Goal: Task Accomplishment & Management: Complete application form

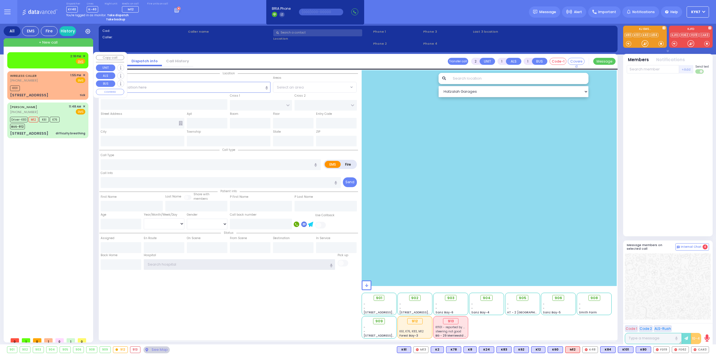
type input "Ky67"
click at [54, 57] on div "2:18 PM ✕ Fire EMS" at bounding box center [47, 59] width 75 height 10
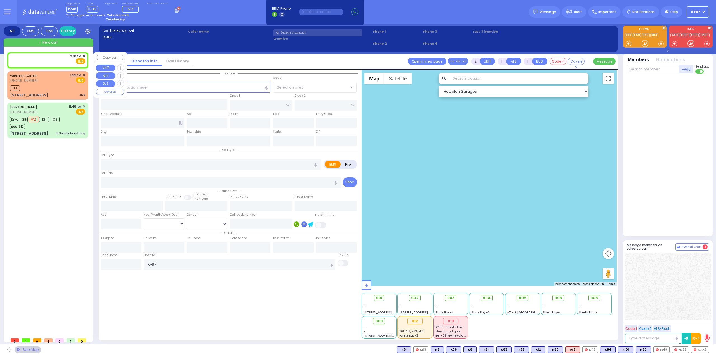
select select
radio input "true"
select select
type input "14:18"
select select "Hatzalah Garages"
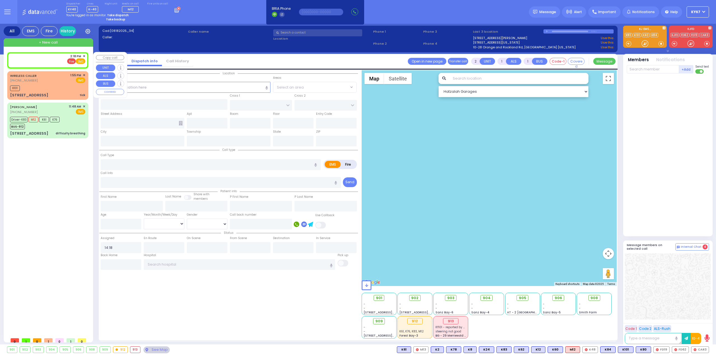
click at [70, 60] on span "Fire" at bounding box center [71, 61] width 9 height 6
select select
radio input "false"
radio input "true"
select select
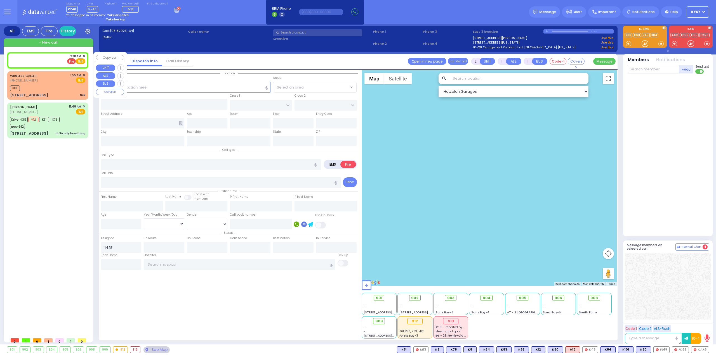
select select "Hatzalah Garages"
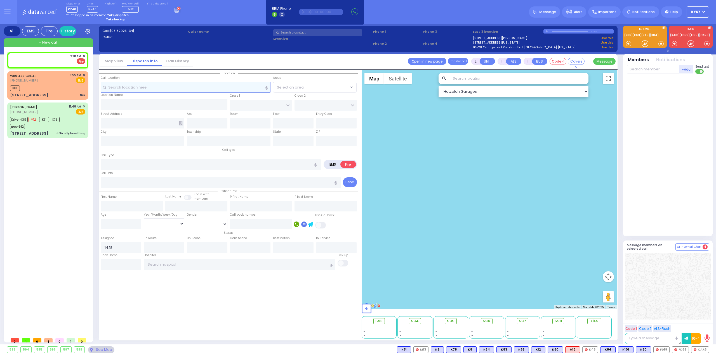
click at [147, 87] on input "text" at bounding box center [186, 87] width 170 height 11
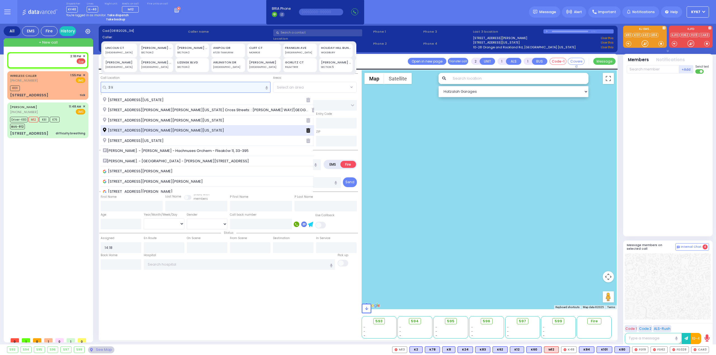
type input "3 li"
click at [148, 130] on span "3 Liska Way Monroe New York 10950" at bounding box center [164, 131] width 123 height 6
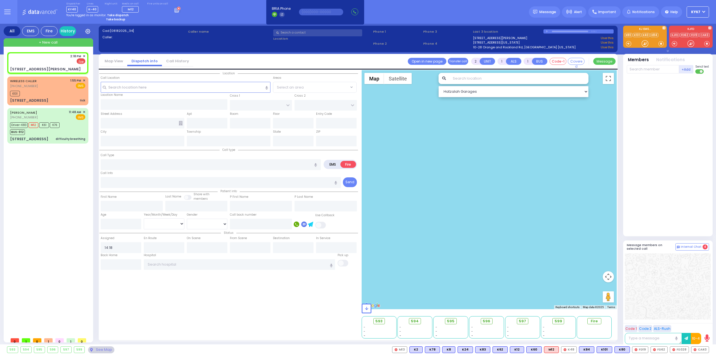
select select
radio input "true"
select select
select select "Hatzalah Garages"
type input "LIPA FRIEDMAN LN"
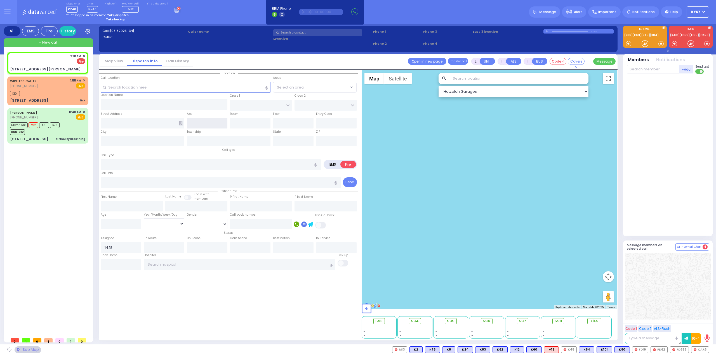
type input "3 Liska Way"
type input "Monroe"
type input "[US_STATE]"
type input "10950"
select select "SECTION 2"
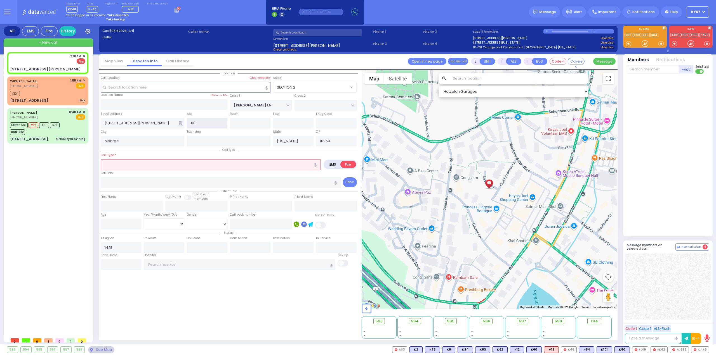
type input "101"
click at [184, 165] on input "text" at bounding box center [211, 164] width 220 height 11
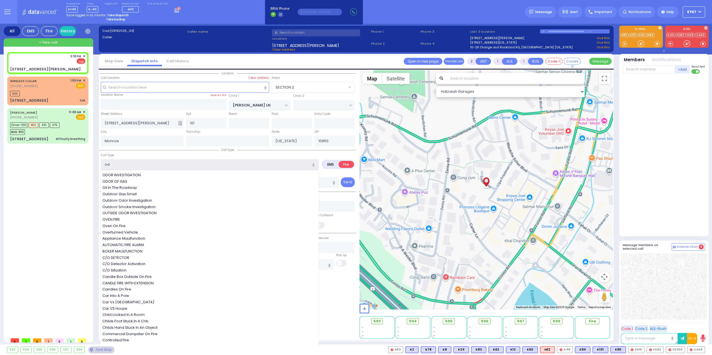
type input "odo"
select select
radio input "true"
select select
select select "Hatzalah Garages"
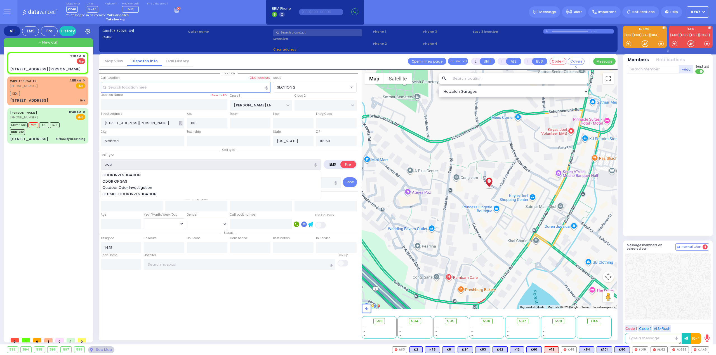
select select "SECTION 2"
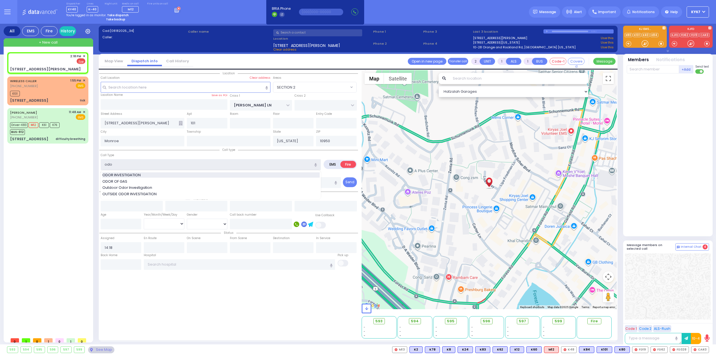
type input "ODOR INVESTIGATION"
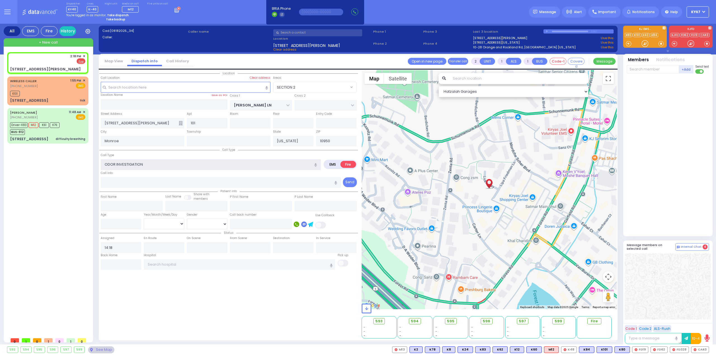
type input "0"
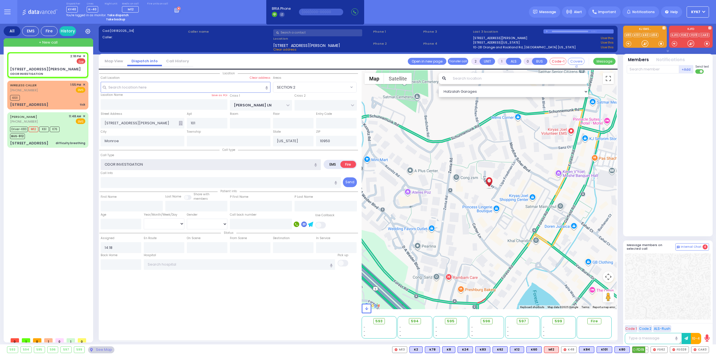
select select
radio input "true"
select select
select select "Hatzalah Garages"
click at [640, 350] on span "FD19" at bounding box center [640, 350] width 16 height 6
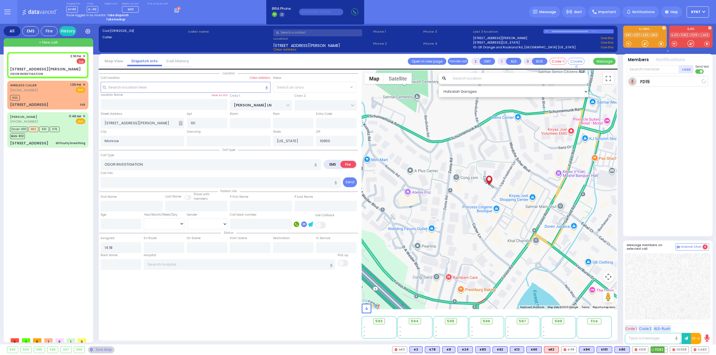
click at [656, 350] on span "FD62" at bounding box center [659, 350] width 16 height 6
select select "SECTION 2"
select select
radio input "true"
select select
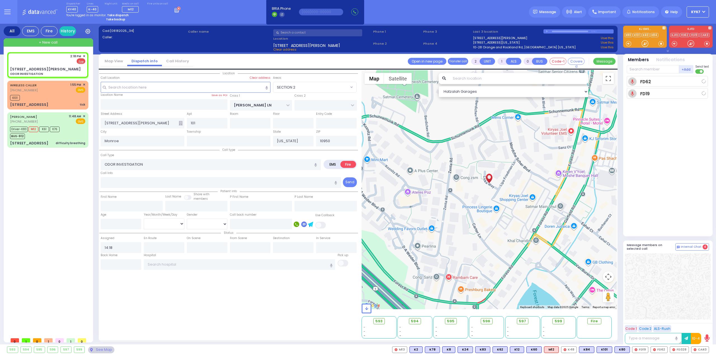
type input "14:18"
select select "Hatzalah Garages"
select select "SECTION 2"
click at [676, 351] on span "FD328" at bounding box center [679, 350] width 18 height 6
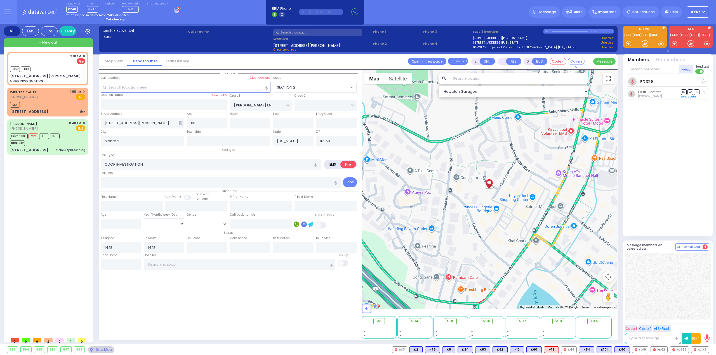
select select
radio input "true"
select select
select select "Hatzalah Garages"
select select "SECTION 2"
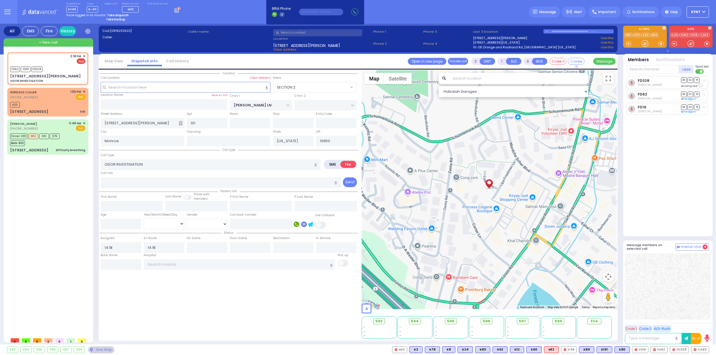
select select
radio input "true"
select select
select select "Hatzalah Garages"
select select "SECTION 2"
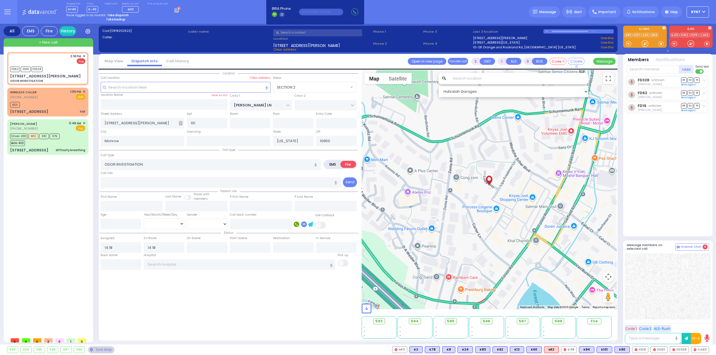
select select
radio input "true"
select select
select select "Hatzalah Garages"
radio input "true"
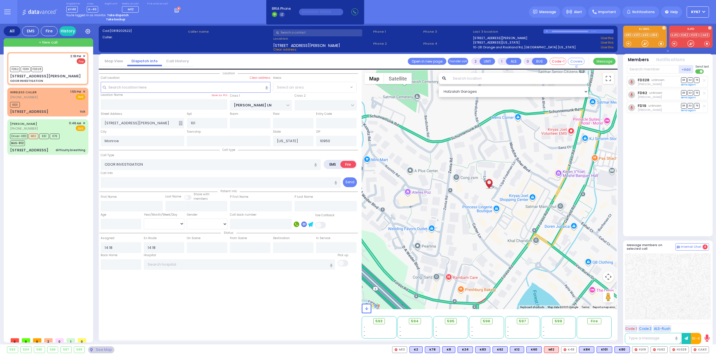
select select
select select "Hatzalah Garages"
select select "SECTION 2"
click at [645, 69] on input "text" at bounding box center [653, 69] width 52 height 8
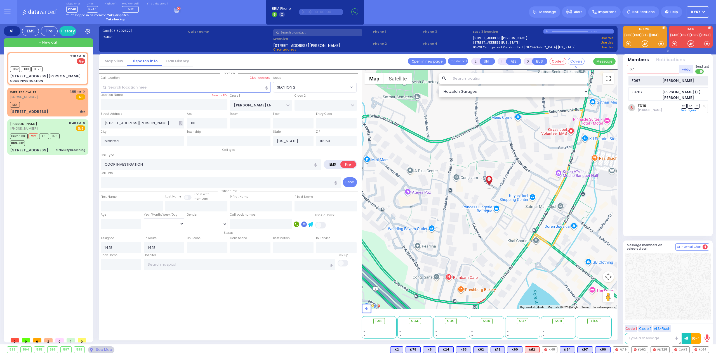
type input "67"
click at [671, 294] on div at bounding box center [668, 287] width 86 height 66
select select
radio input "true"
select select
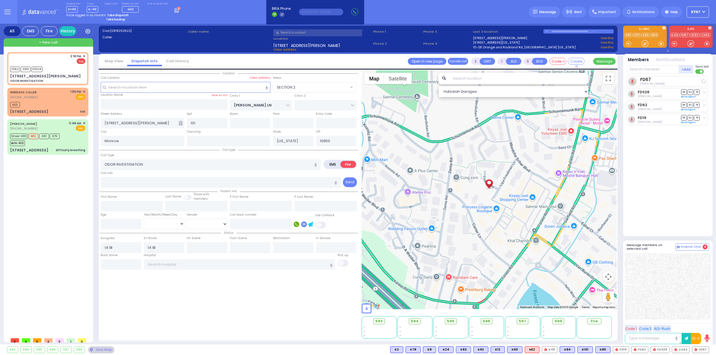
select select "Hatzalah Garages"
select select "SECTION 2"
click at [181, 123] on icon at bounding box center [181, 123] width 4 height 4
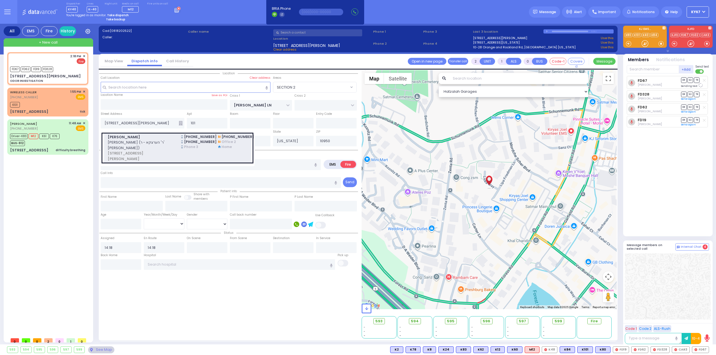
click at [171, 140] on span "יצחק גרינפעלד (ר' הערצקא - ר' אהרן בערלין)" at bounding box center [141, 145] width 67 height 11
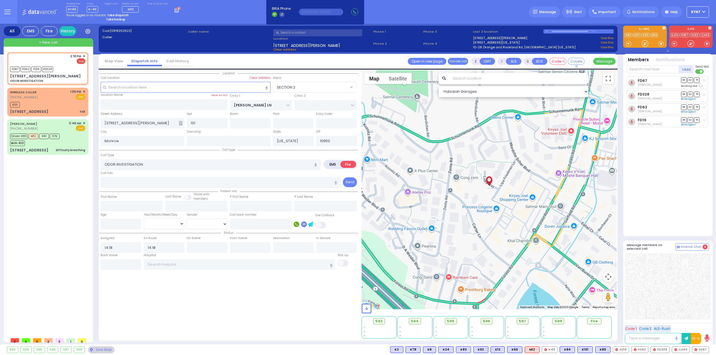
click at [262, 314] on div "Location" at bounding box center [228, 204] width 259 height 269
select select
radio input "true"
type input "YITZCHOK"
type input "GREENFELD"
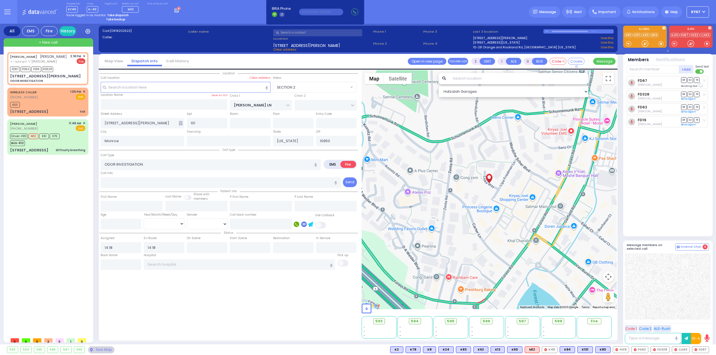
select select
select select "Hatzalah Garages"
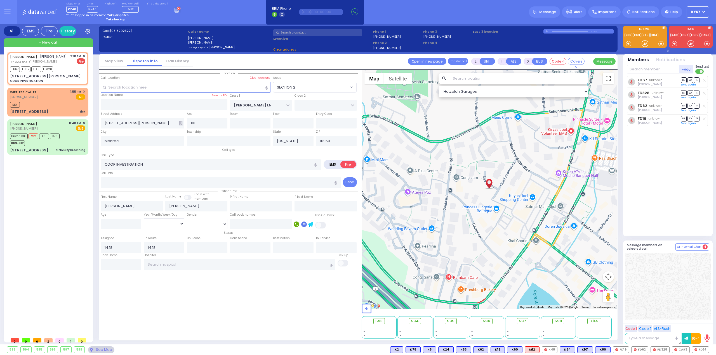
type input "3 LISKA WAY"
select select "SECTION 2"
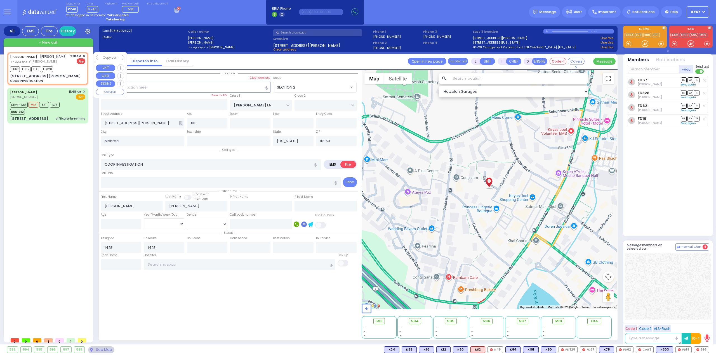
click at [83, 56] on span "✕" at bounding box center [84, 56] width 3 height 5
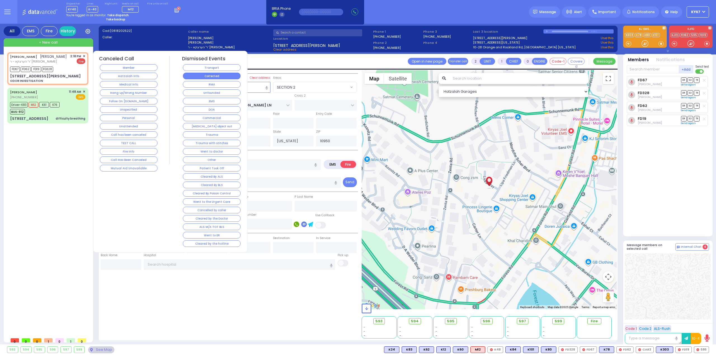
click at [195, 79] on button "Corrected" at bounding box center [212, 76] width 58 height 7
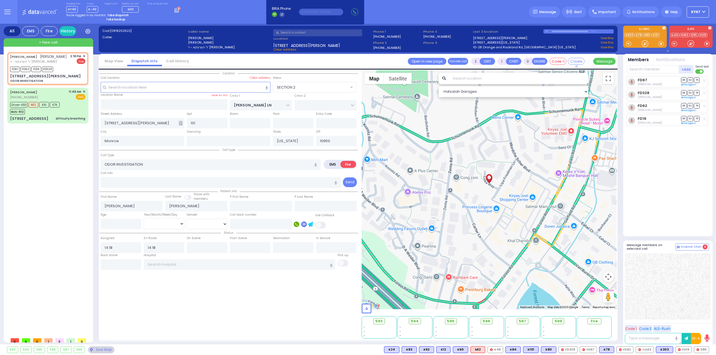
select select
radio input "true"
select select
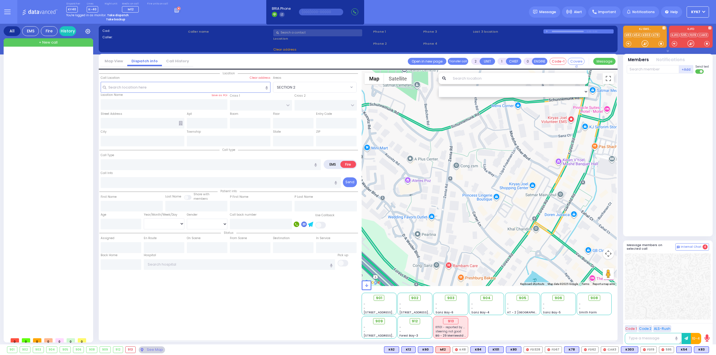
click at [2, 13] on button at bounding box center [7, 12] width 20 height 24
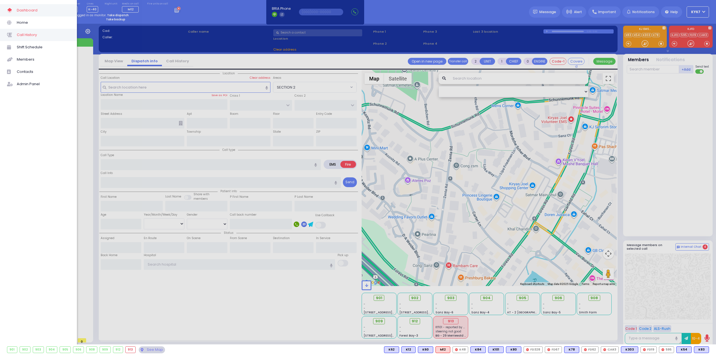
click at [39, 38] on span "Call History" at bounding box center [43, 34] width 53 height 7
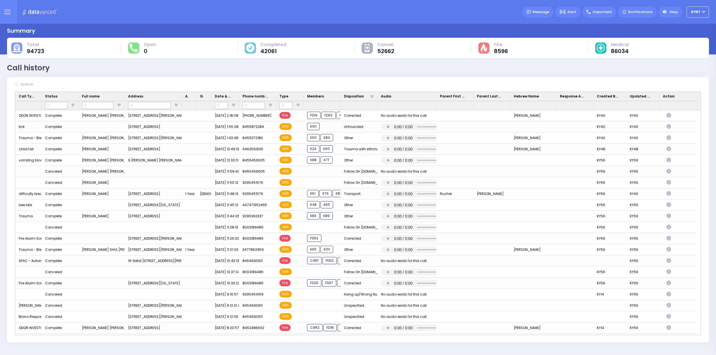
click at [341, 96] on div "Disposition" at bounding box center [359, 96] width 37 height 9
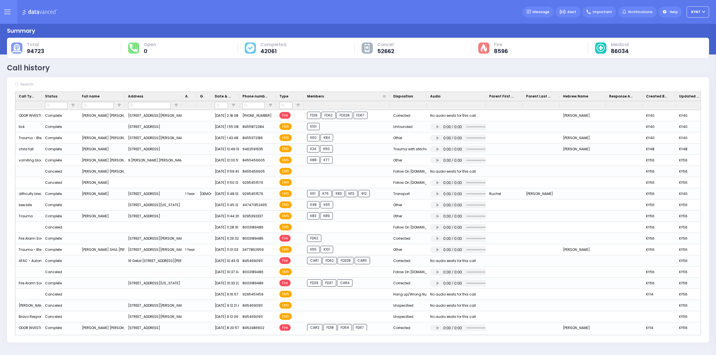
drag, startPoint x: 340, startPoint y: 96, endPoint x: 389, endPoint y: 98, distance: 49.2
click at [389, 98] on div at bounding box center [390, 96] width 2 height 9
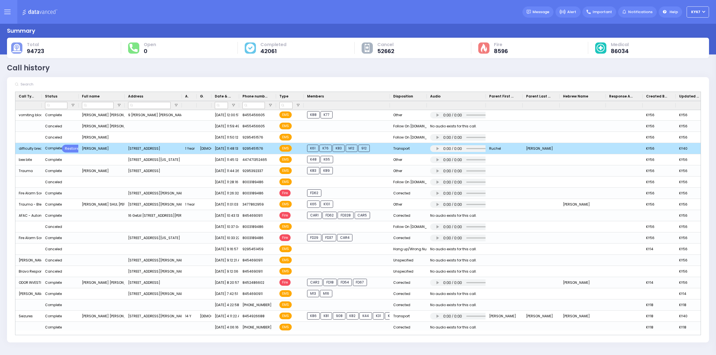
scroll to position [56, 0]
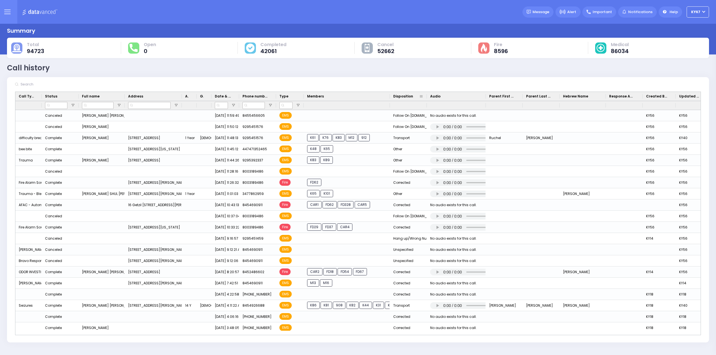
drag, startPoint x: 390, startPoint y: 94, endPoint x: 399, endPoint y: 94, distance: 9.2
click at [399, 94] on div "Disposition" at bounding box center [408, 96] width 37 height 9
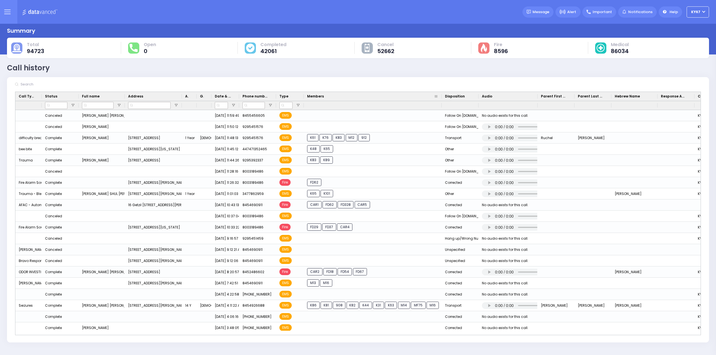
drag, startPoint x: 390, startPoint y: 95, endPoint x: 440, endPoint y: 96, distance: 50.6
click at [440, 96] on div at bounding box center [441, 96] width 2 height 9
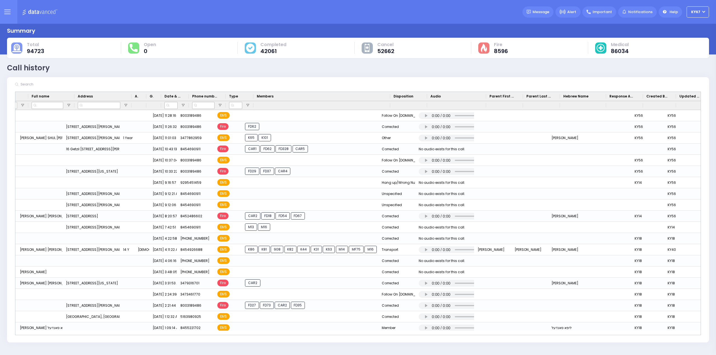
scroll to position [0, 8]
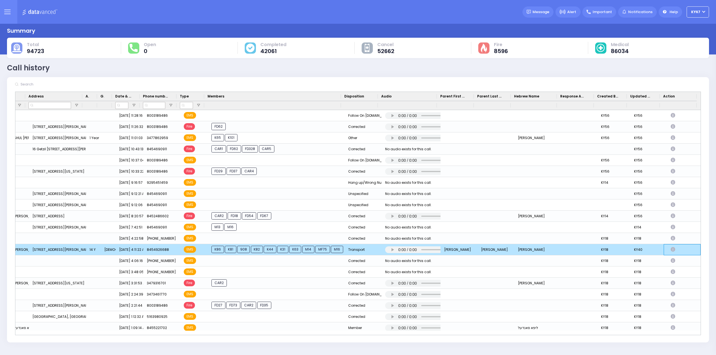
click at [671, 249] on icon "Press SPACE to deselect this row." at bounding box center [674, 249] width 6 height 5
select select
select select "Transport"
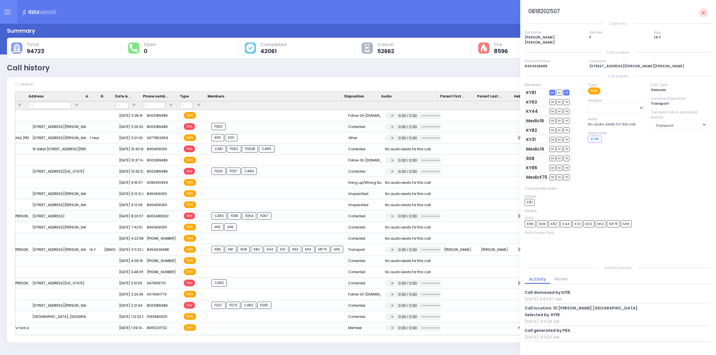
click at [498, 350] on div "Dispatcher ? Lines" at bounding box center [358, 177] width 716 height 355
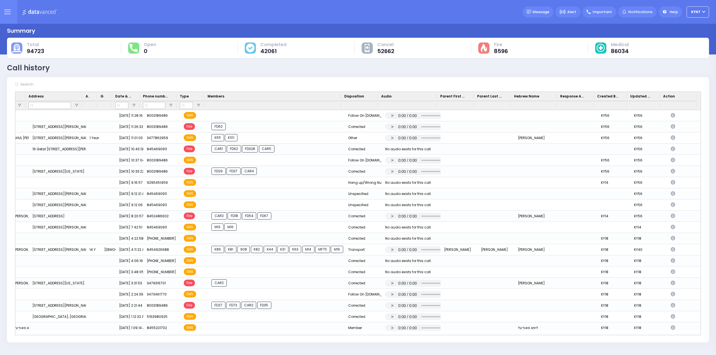
click at [6, 11] on icon at bounding box center [7, 12] width 6 height 6
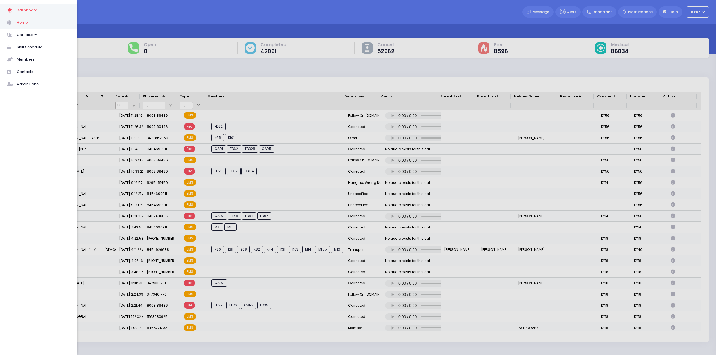
click at [17, 20] on span "Home" at bounding box center [43, 22] width 53 height 7
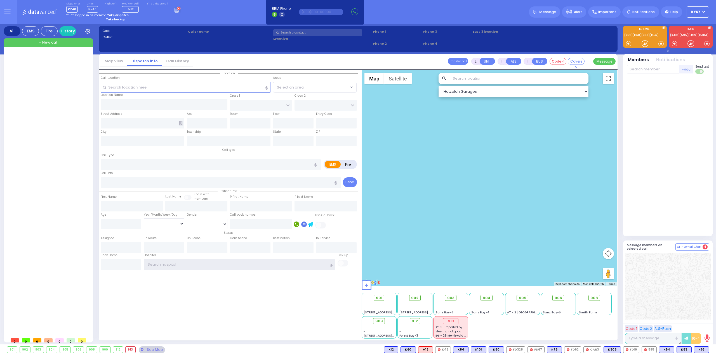
type input "Ky67"
click at [217, 320] on div "Location State ZIP" at bounding box center [228, 204] width 259 height 269
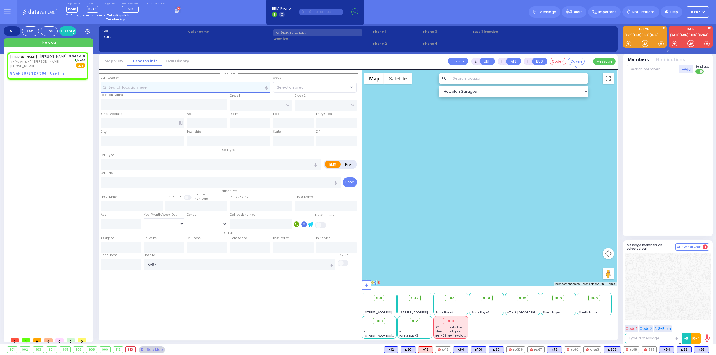
select select
radio input "true"
type input "[PERSON_NAME]"
select select
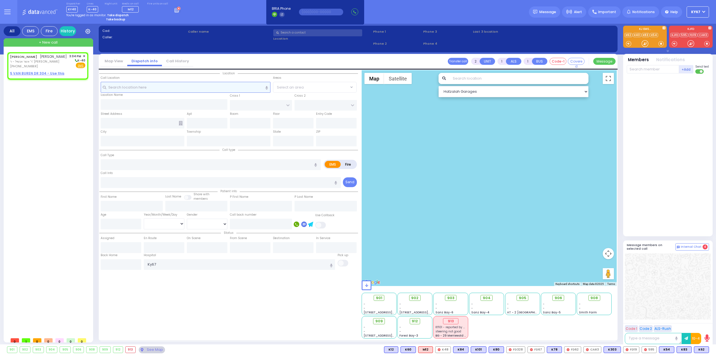
type input "15:04"
select select "Hatzalah Garages"
select select
radio input "true"
select select
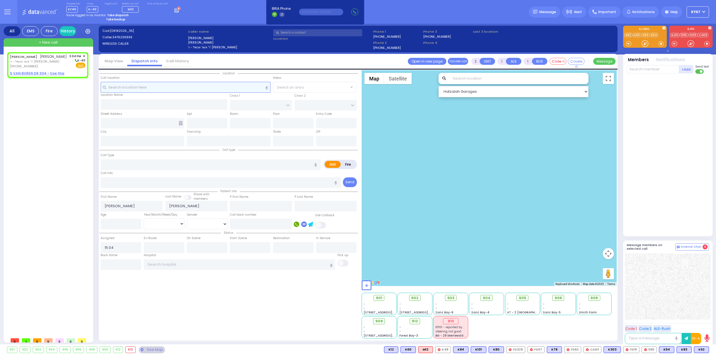
select select "Hatzalah Garages"
select select
radio input "true"
select select
select select "Hatzalah Garages"
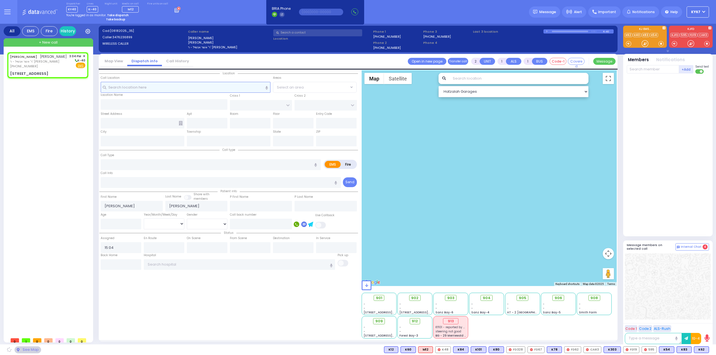
type input "GARFIELD RD"
type input "FOREST RD"
type input "[STREET_ADDRESS][PERSON_NAME]"
type input "304"
type input "Monroe"
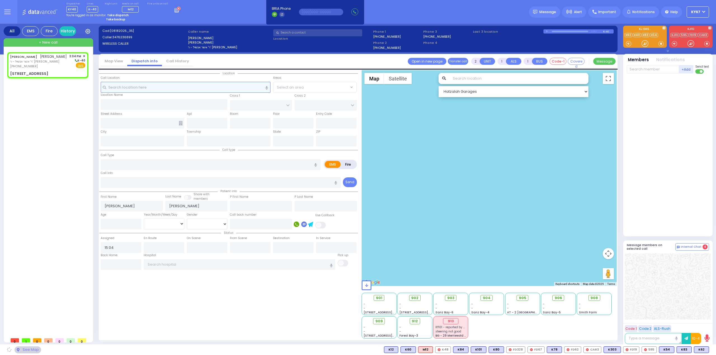
type input "[US_STATE]"
type input "10950"
select select "SECTION 2"
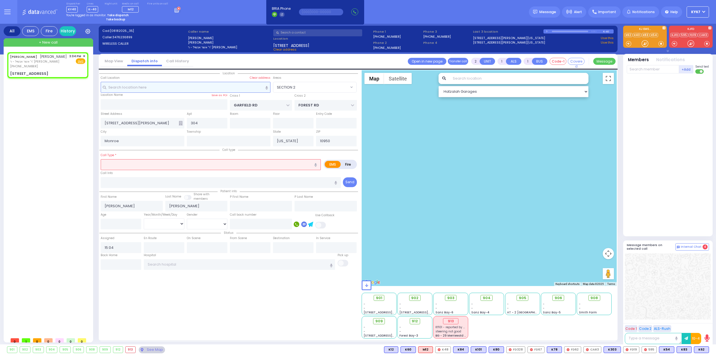
select select
radio input "true"
select select
select select "Hatzalah Garages"
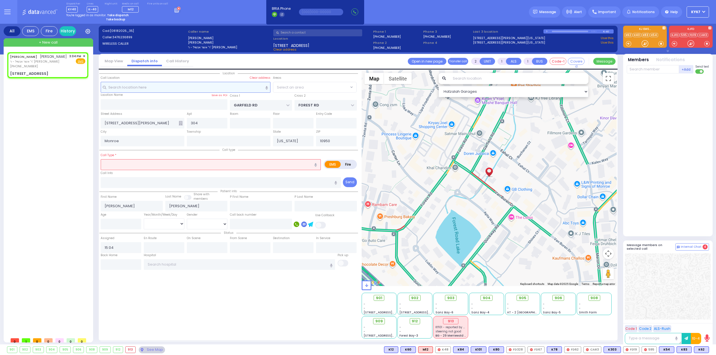
select select "SECTION 2"
type input "0"
select select
type input "Trauma"
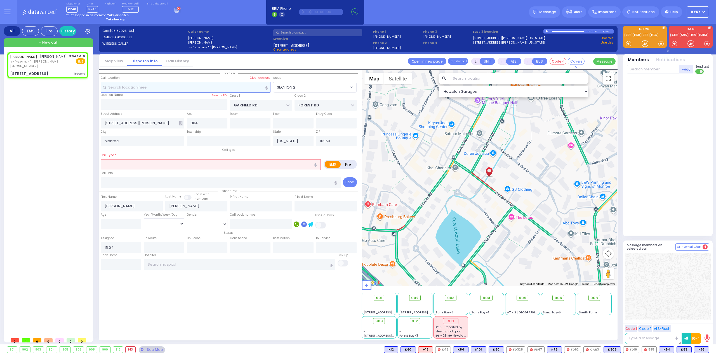
radio input "true"
select select
select select "Hatzalah Garages"
select select "SECTION 2"
select select
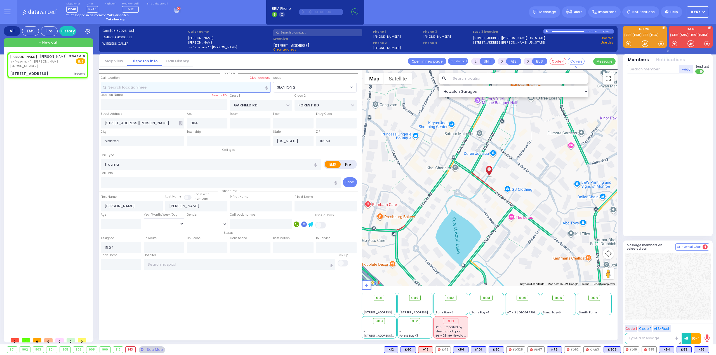
radio input "true"
select select
select select "Hatzalah Garages"
select select "SECTION 2"
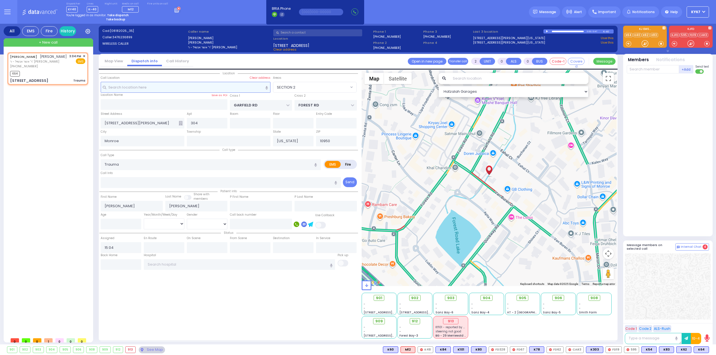
select select
radio input "true"
select select
type input "15:06"
select select "Hatzalah Garages"
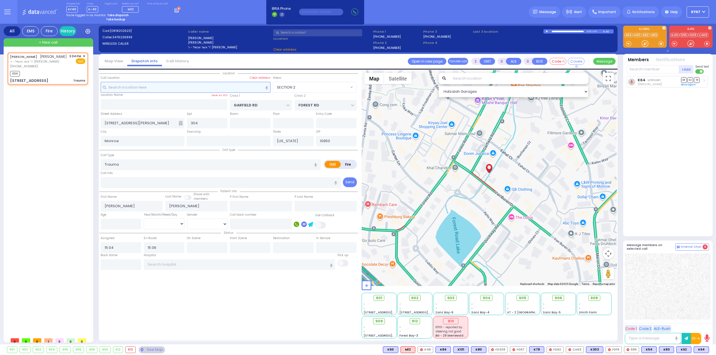
select select "SECTION 2"
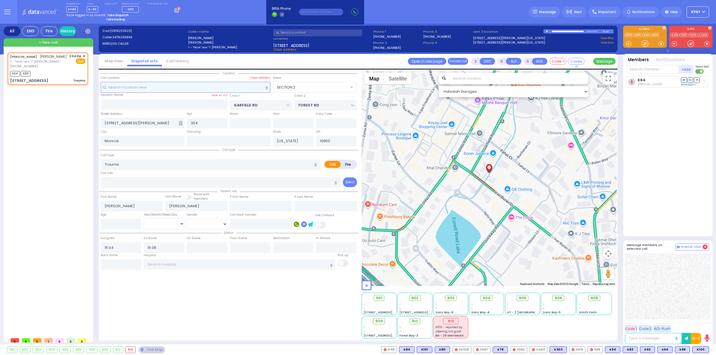
select select
radio input "true"
select select
select select "Hatzalah Garages"
select select "SECTION 2"
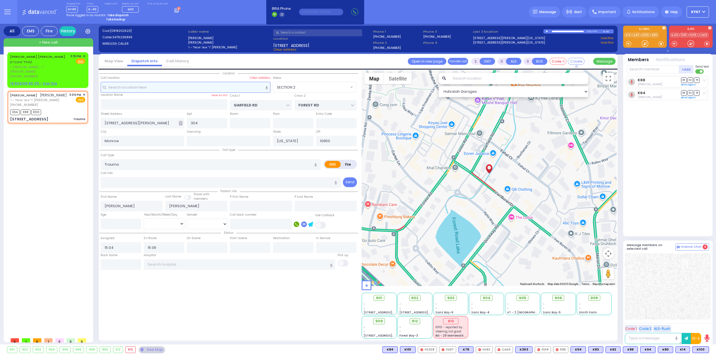
select select
radio input "true"
select select
select select "Hatzalah Garages"
select select "SECTION 2"
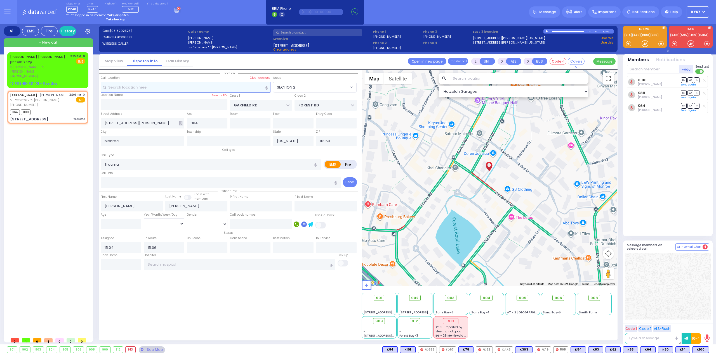
select select
radio input "true"
select select
select select "Hatzalah Garages"
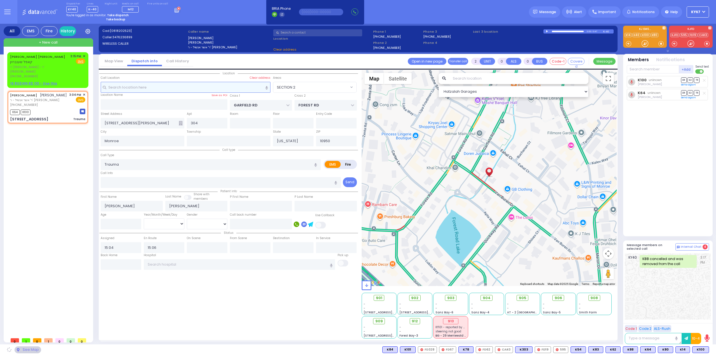
select select "SECTION 2"
type input "6"
select select
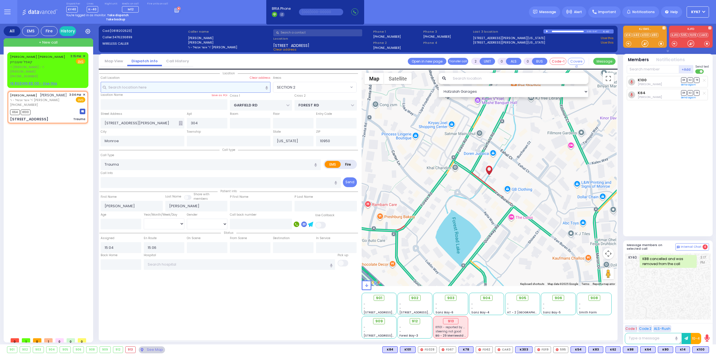
radio input "true"
type input "Unknown"
select select "Year"
select select "Hatzalah Garages"
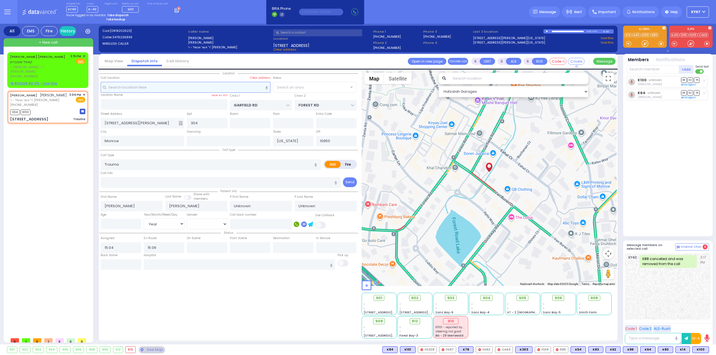
select select "SECTION 2"
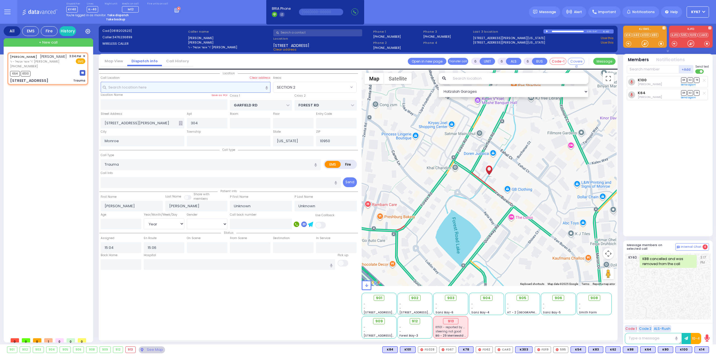
select select
radio input "true"
select select "Year"
select select "Hatzalah Garages"
select select "SECTION 2"
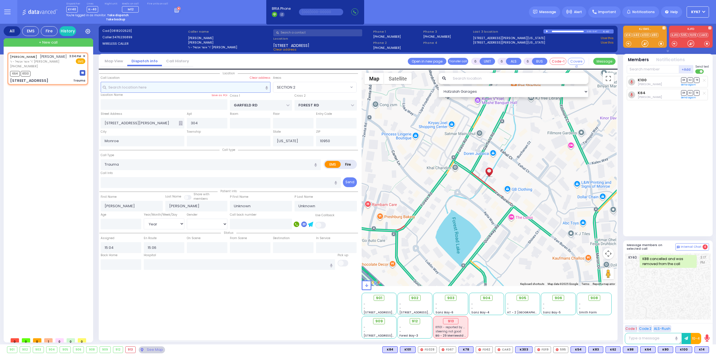
select select
radio input "true"
type input "[PERSON_NAME]"
select select "Year"
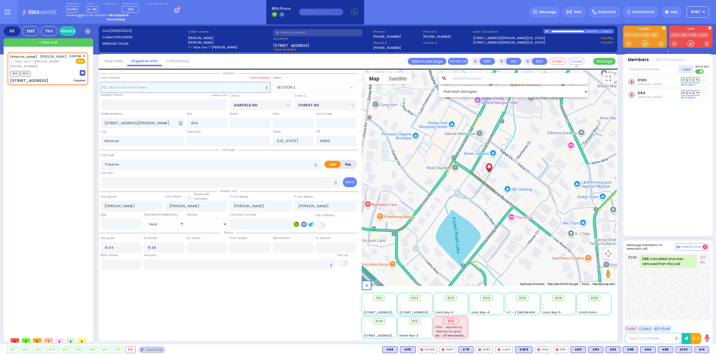
select select "Hatzalah Garages"
select select "SECTION 2"
select select
radio input "true"
type input "3"
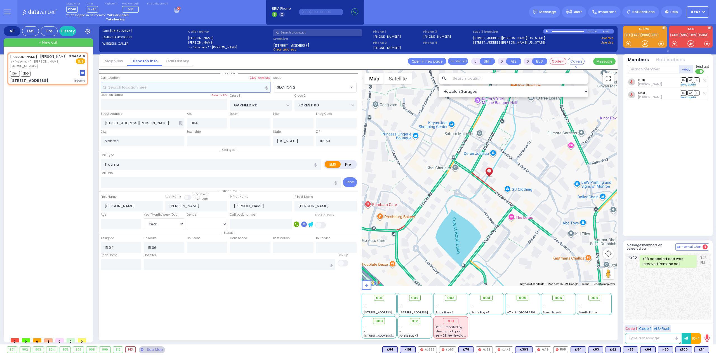
select select "Year"
select select "Hatzalah Garages"
select select "SECTION 2"
select select
radio input "true"
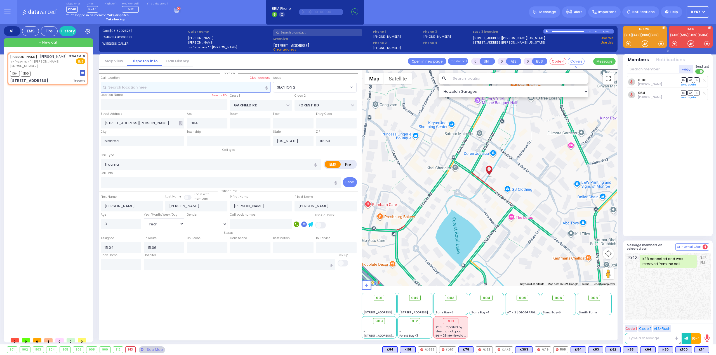
select select "Year"
select select "Hatzalah Garages"
select select "SECTION 2"
